Goal: Check status

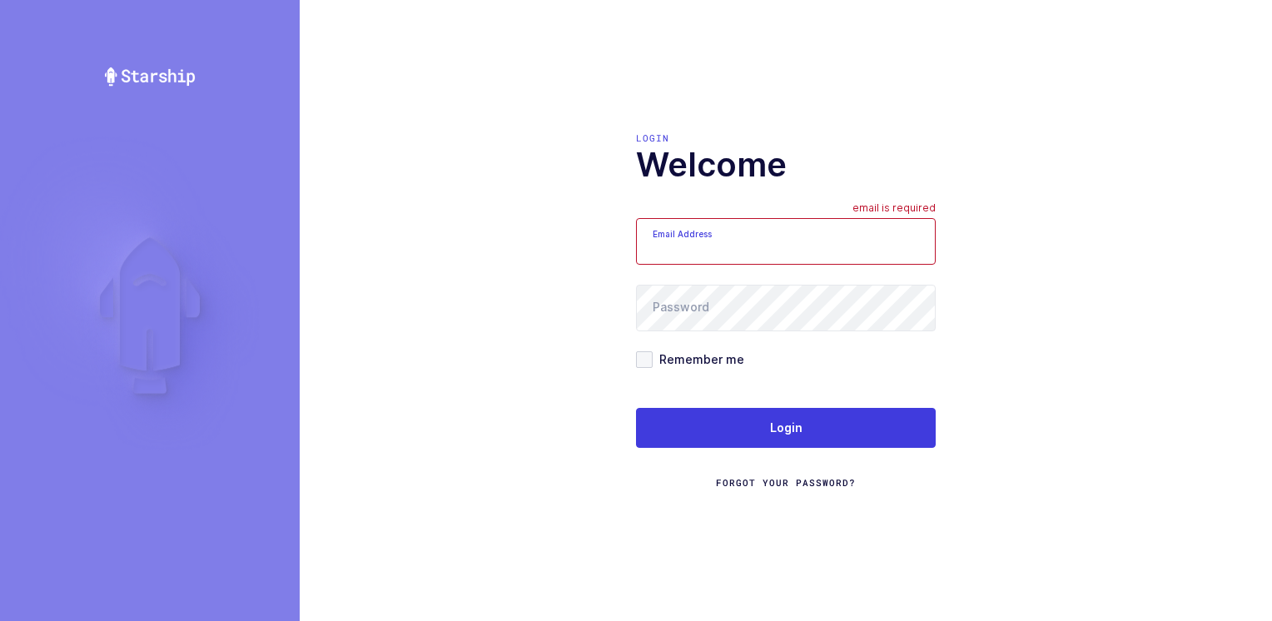
type input "Moshe@valstardental.com"
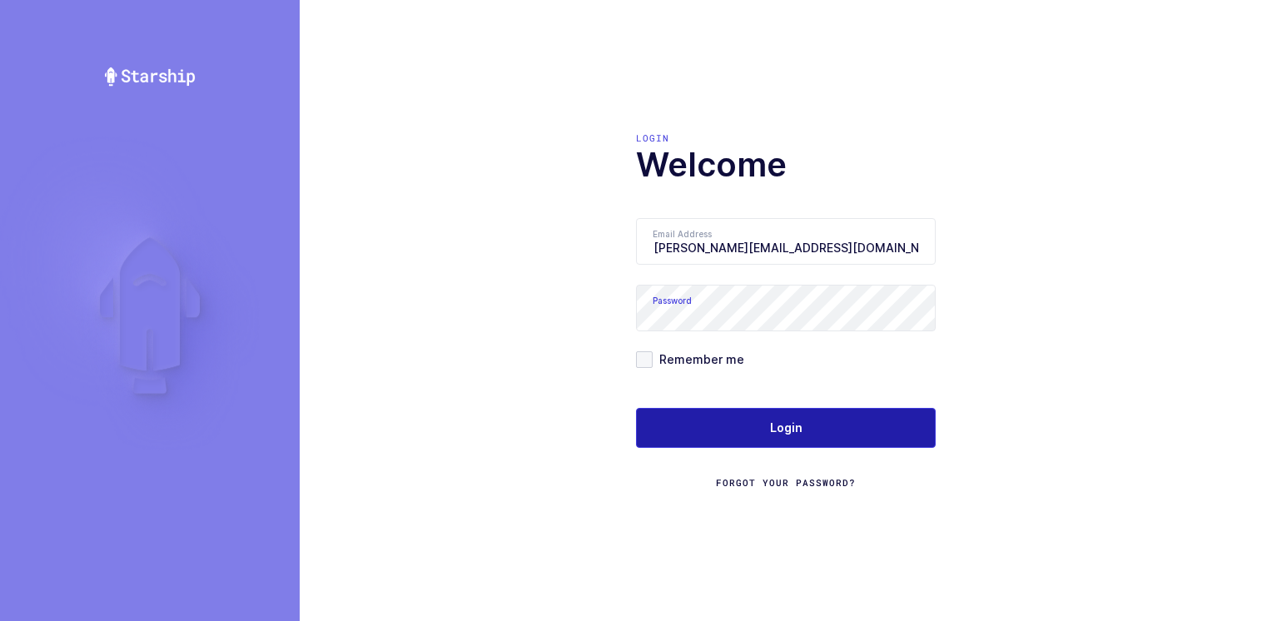
click at [614, 421] on button "Login" at bounding box center [786, 428] width 300 height 40
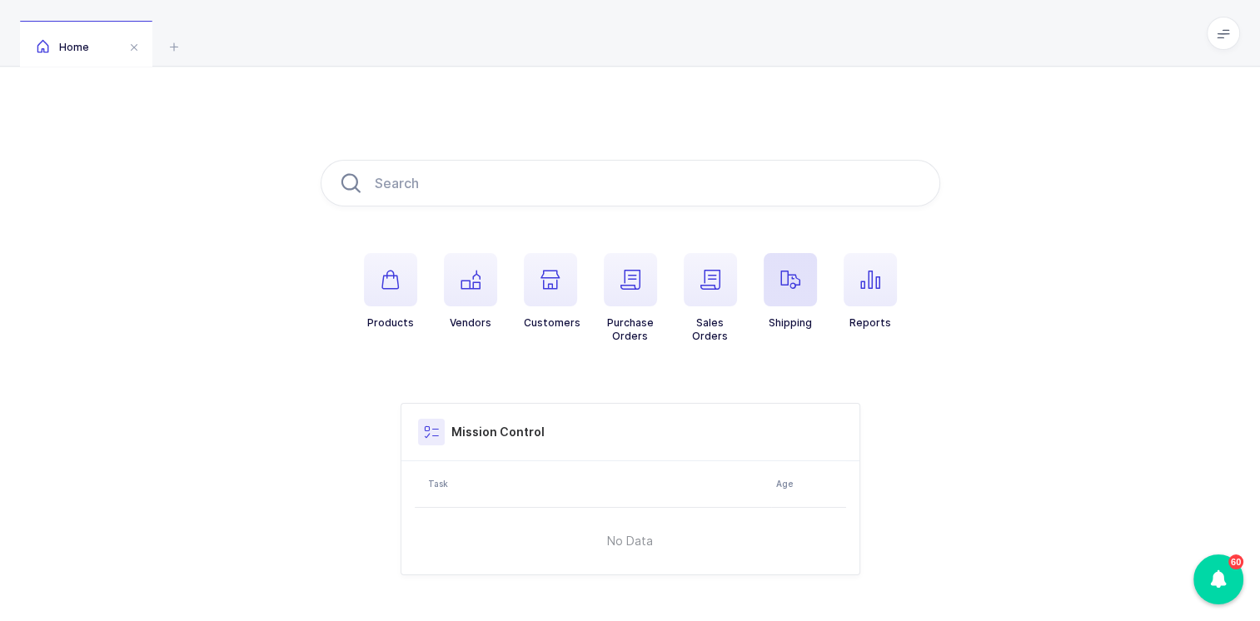
click at [783, 276] on icon "button" at bounding box center [790, 280] width 20 height 20
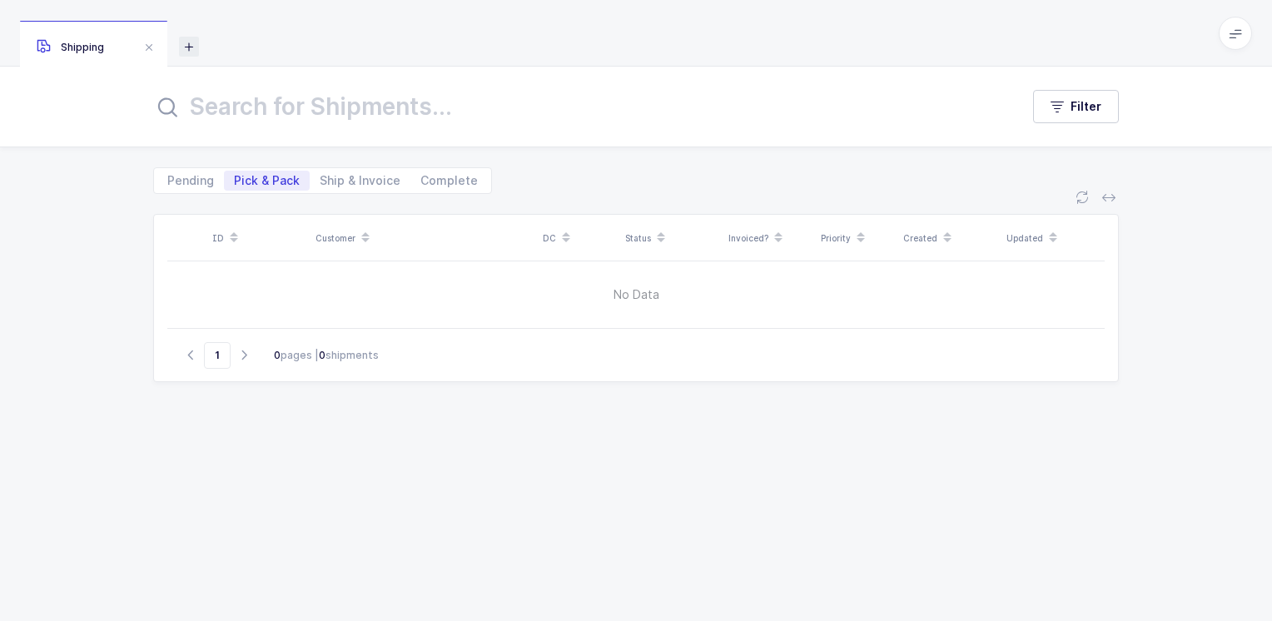
click at [193, 48] on icon at bounding box center [189, 47] width 20 height 20
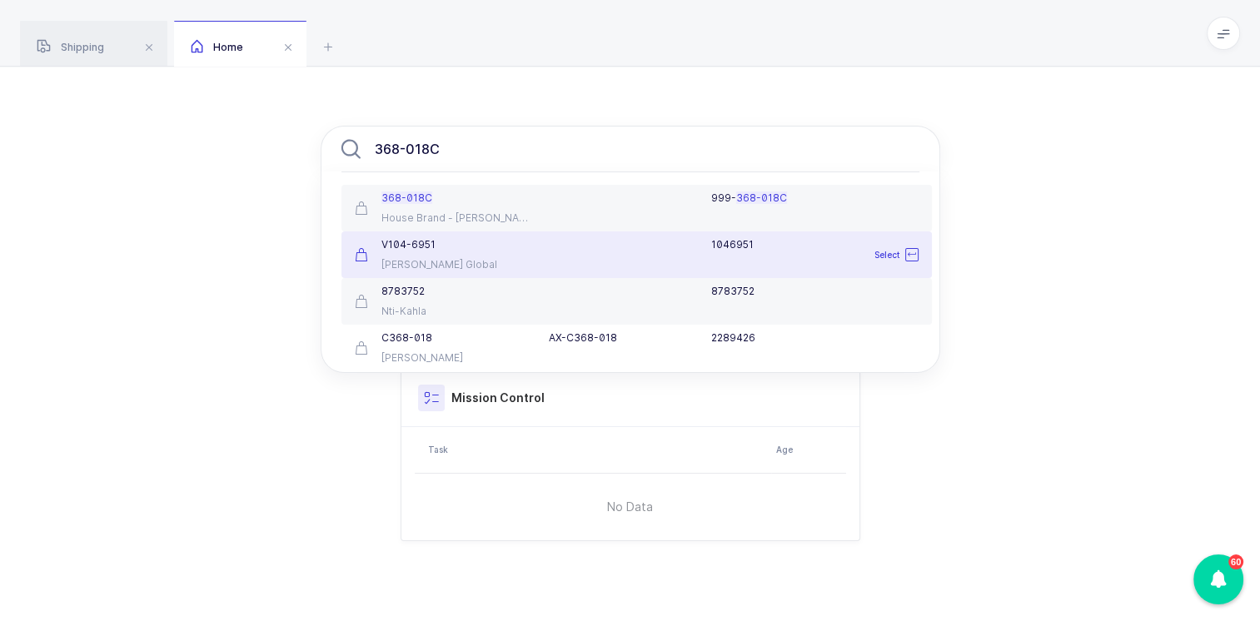
scroll to position [47, 0]
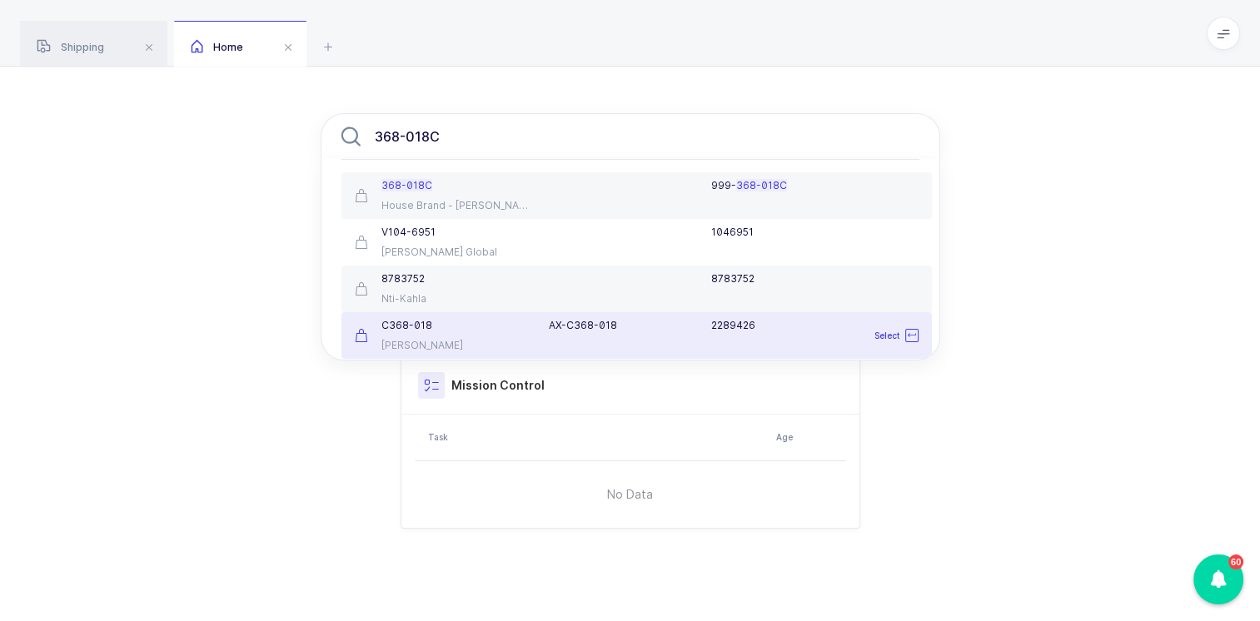
type input "368-018C"
click at [456, 331] on div "C368-018" at bounding box center [442, 325] width 175 height 13
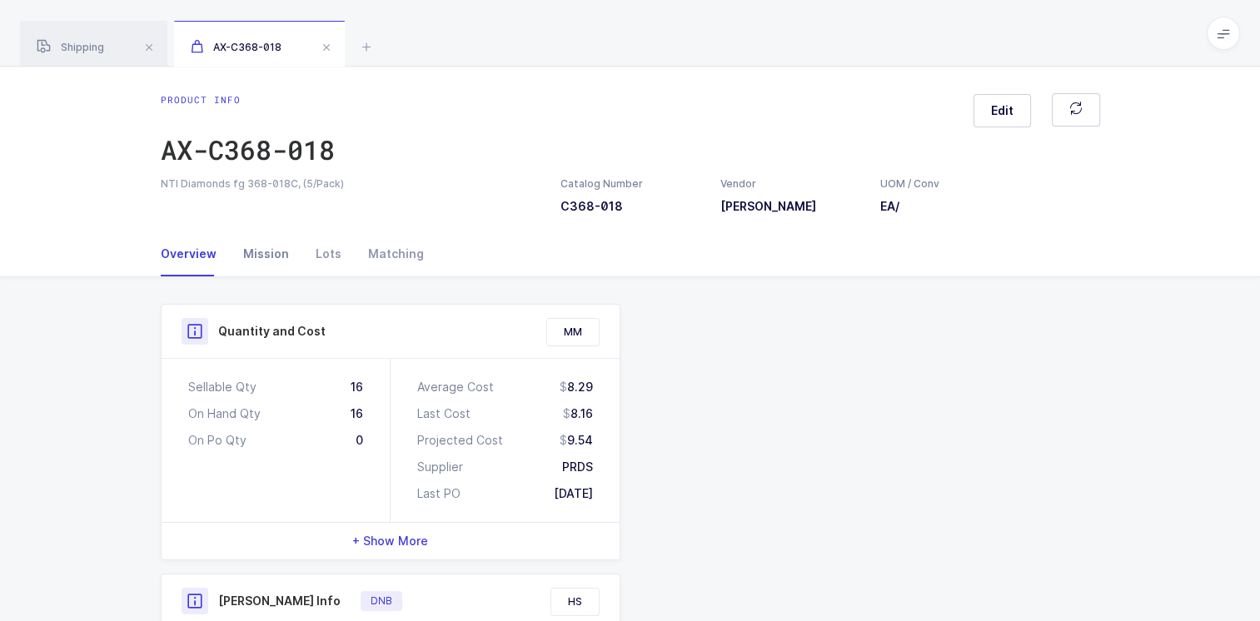
click at [253, 252] on div "Mission" at bounding box center [266, 253] width 72 height 45
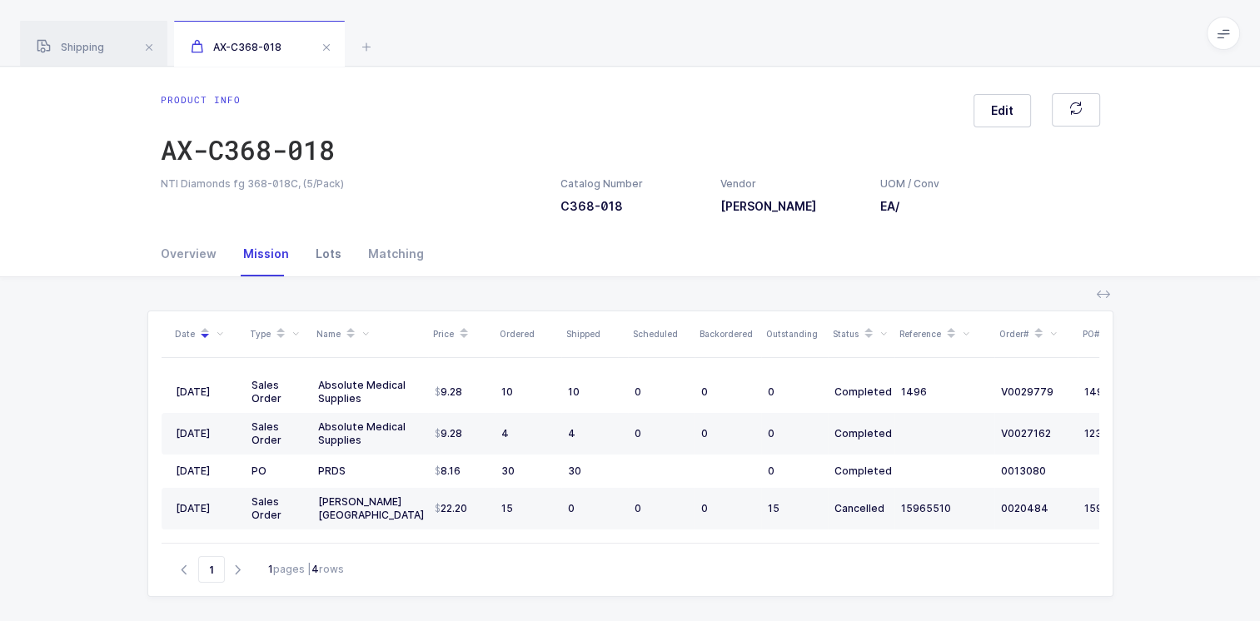
click at [320, 257] on div "Lots" at bounding box center [328, 253] width 52 height 45
